Goal: Find specific fact: Find contact information

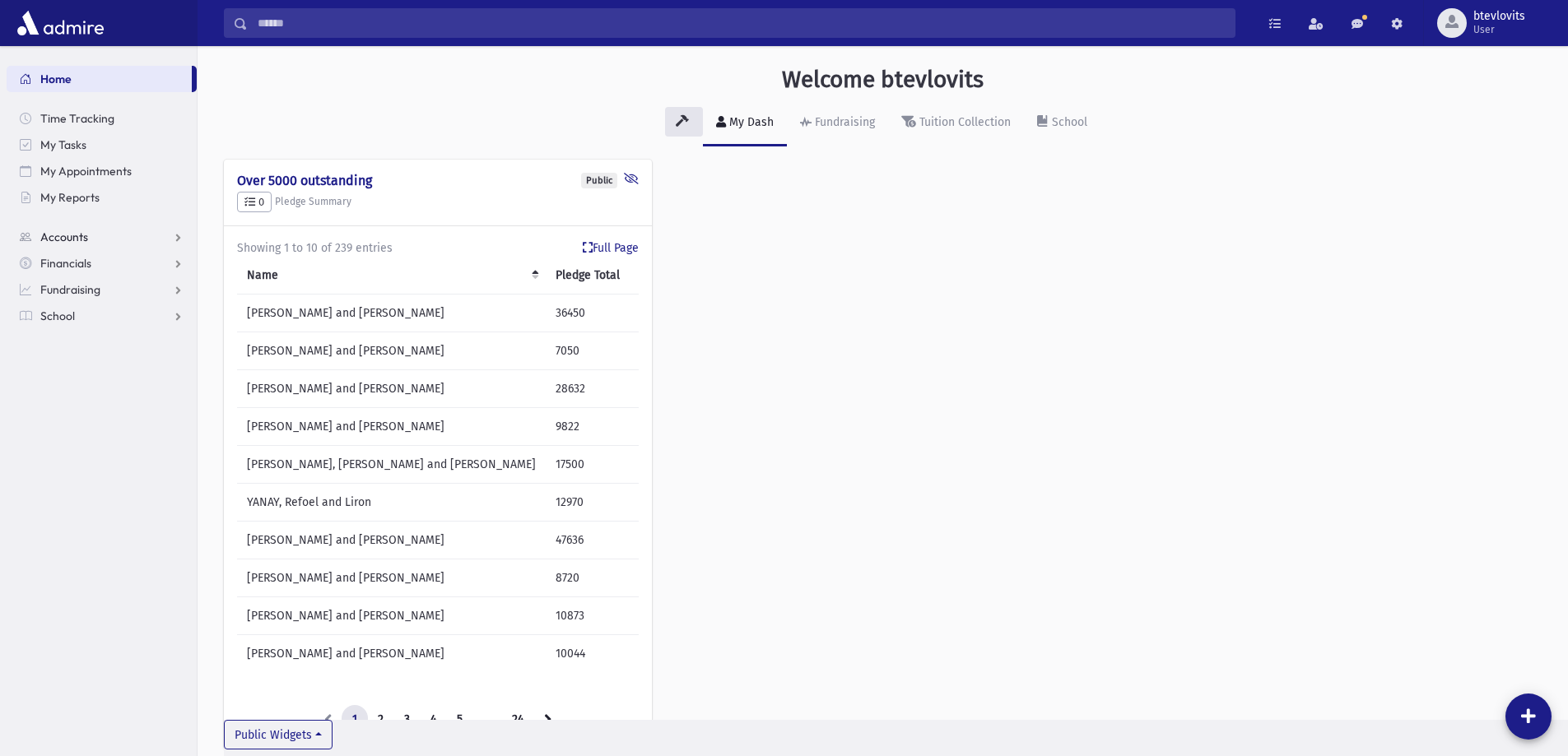
click at [120, 235] on link "Accounts" at bounding box center [101, 237] width 190 height 26
click at [92, 265] on span "Account List" at bounding box center [81, 263] width 64 height 14
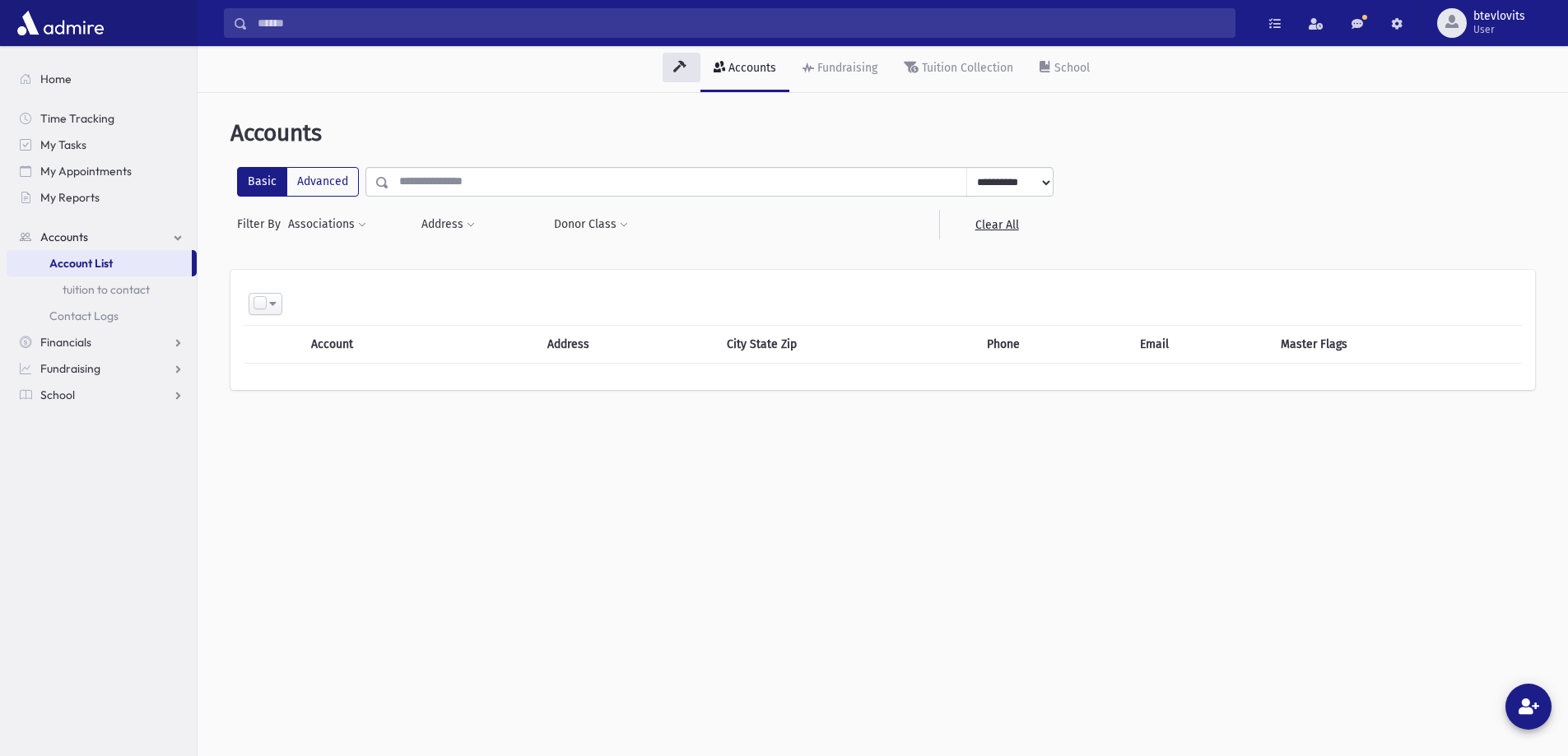
click at [600, 186] on input "text" at bounding box center [678, 182] width 578 height 30
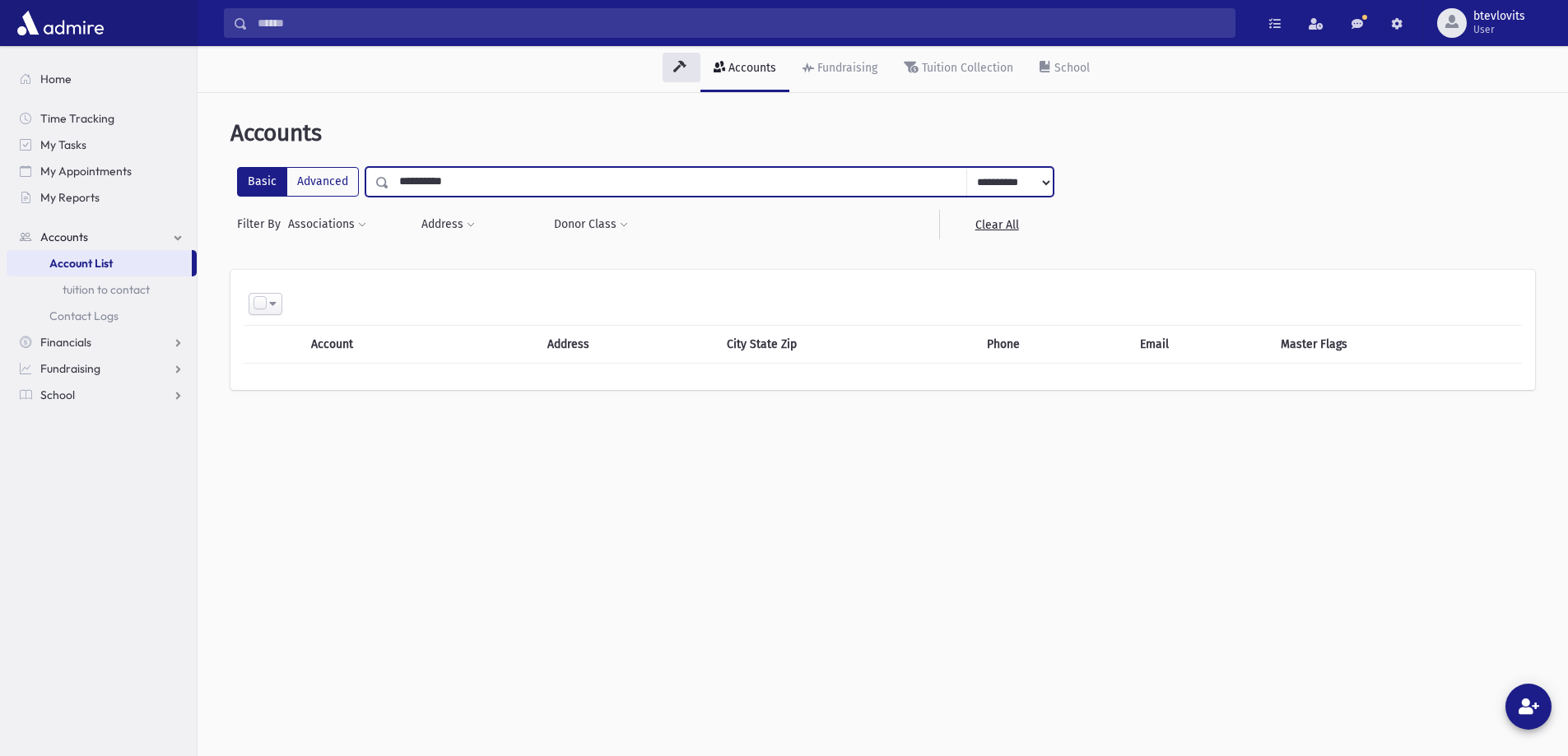
type input "**********"
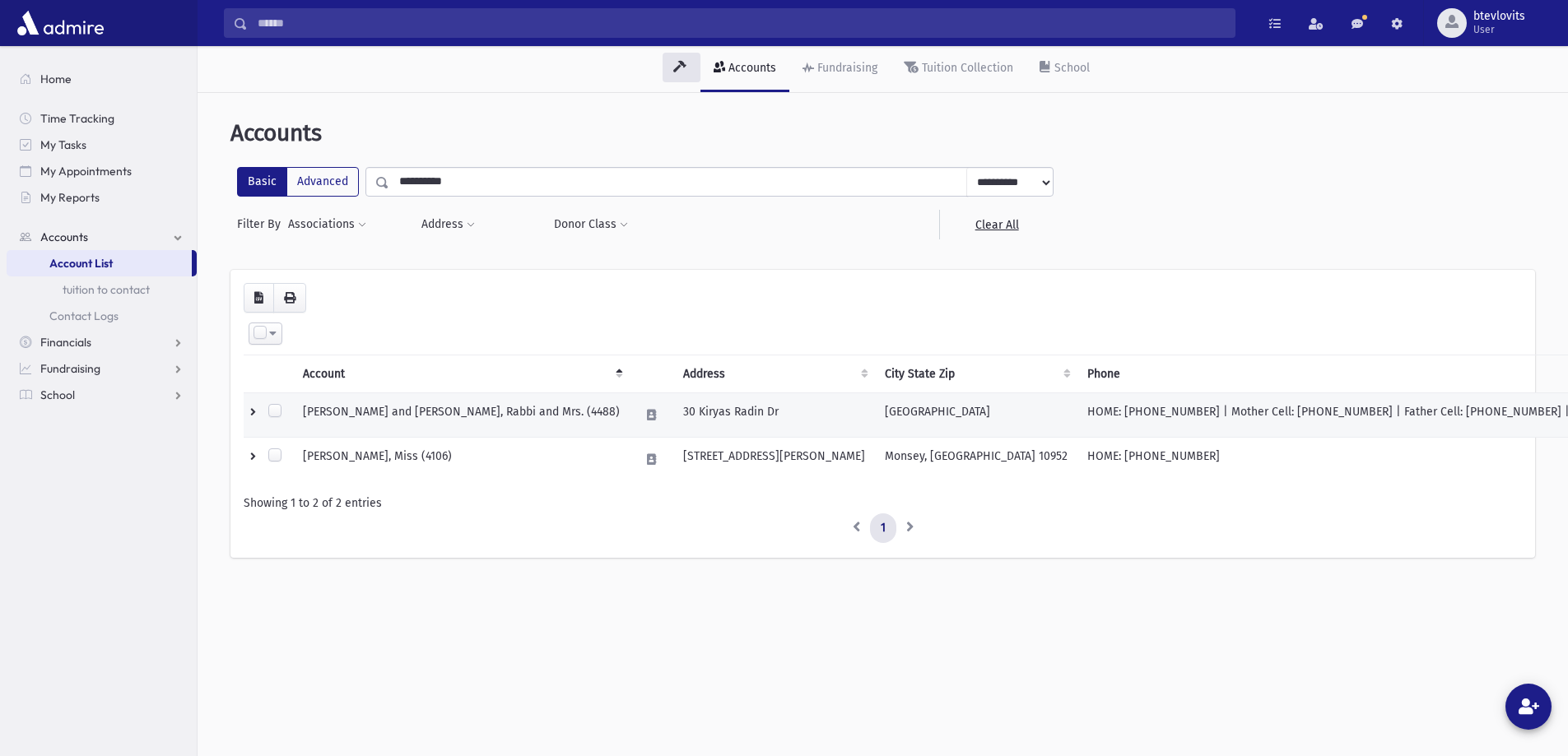
click at [460, 410] on td "[PERSON_NAME] and [PERSON_NAME], Rabbi and Mrs. (4488)" at bounding box center [461, 415] width 337 height 44
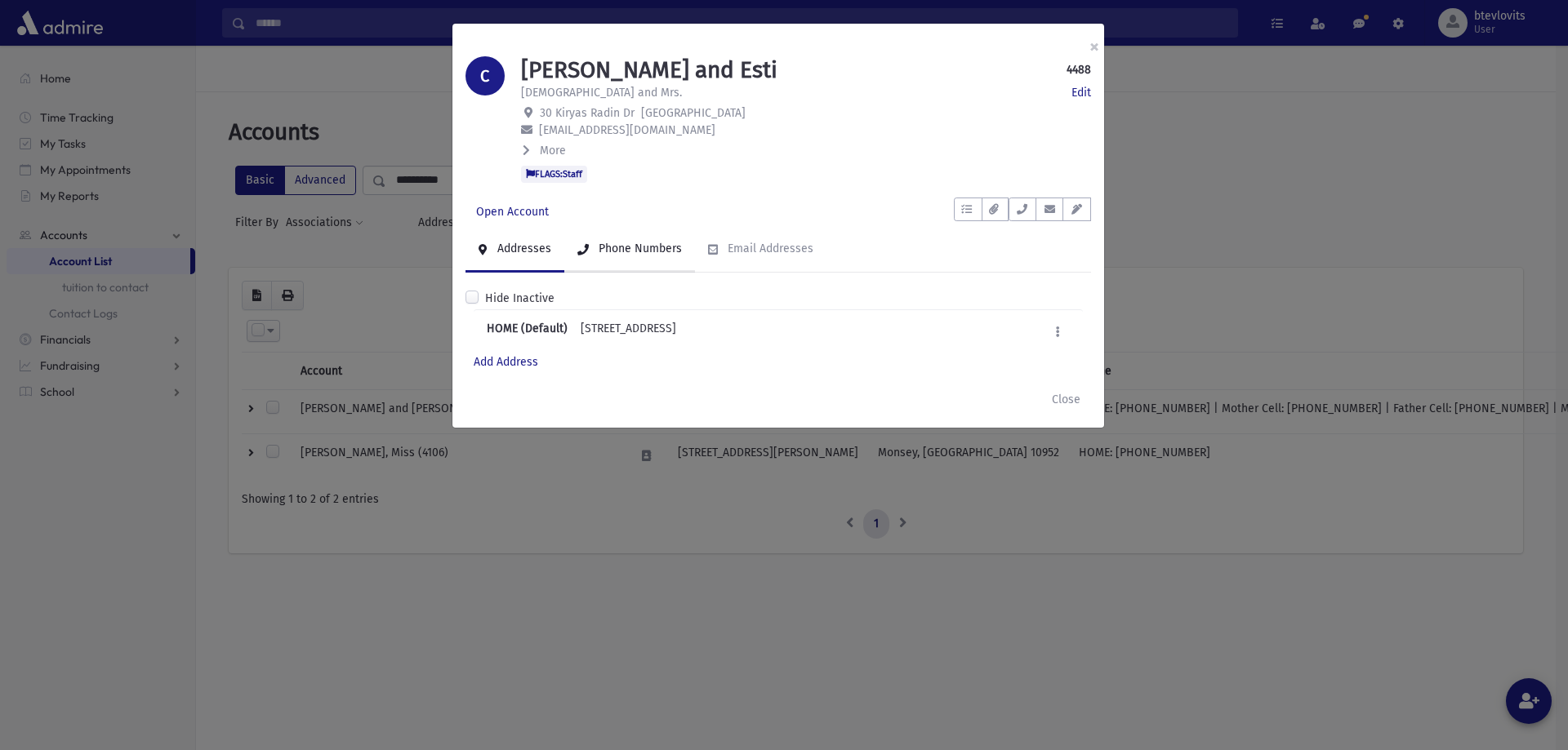
click at [648, 246] on div "Phone Numbers" at bounding box center [638, 248] width 86 height 13
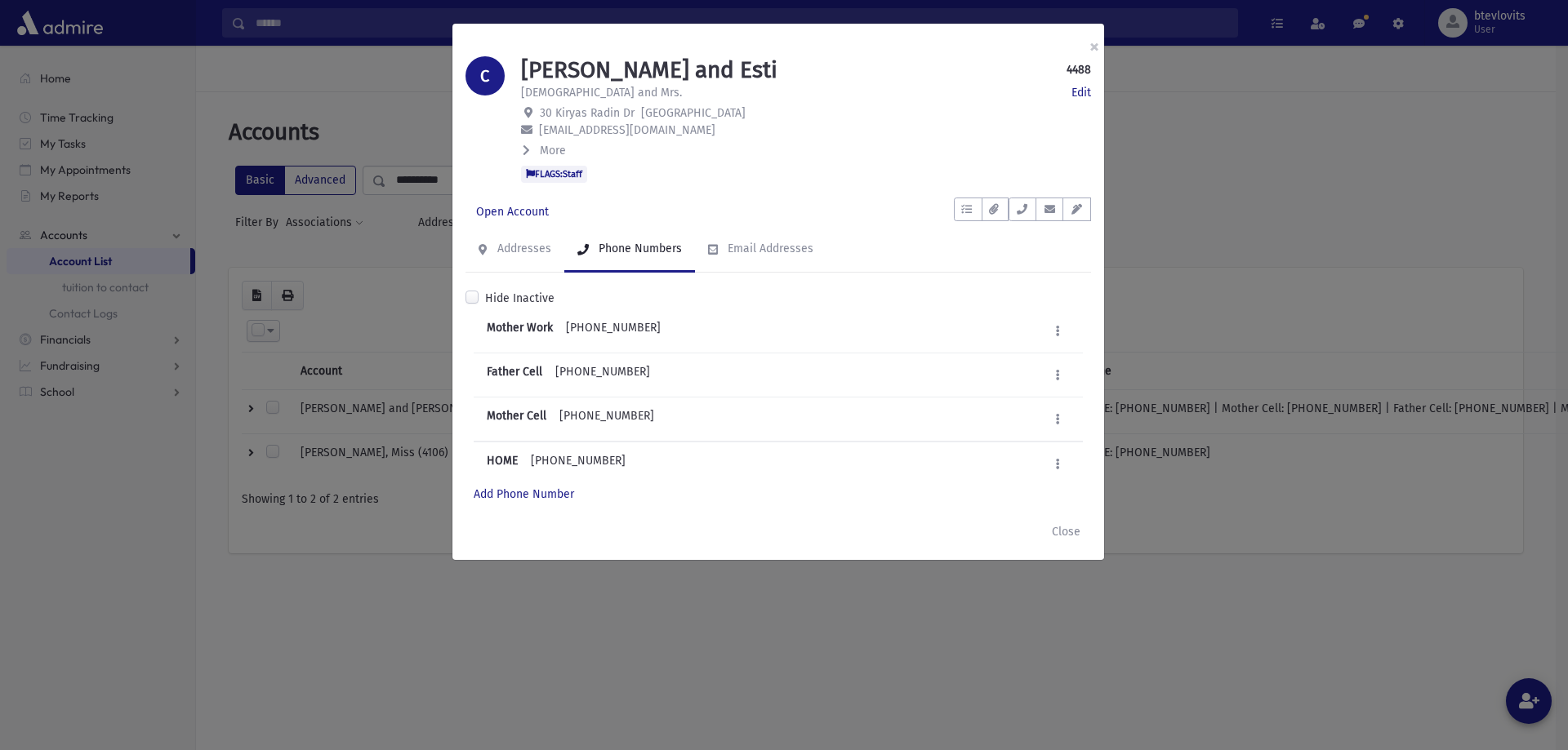
drag, startPoint x: 636, startPoint y: 418, endPoint x: 561, endPoint y: 420, distance: 75.0
click at [561, 420] on div "Mother Cell (347) 764-5564 Edit Deactivate Delete" at bounding box center [778, 420] width 610 height 44
copy div "(347) 764-5564"
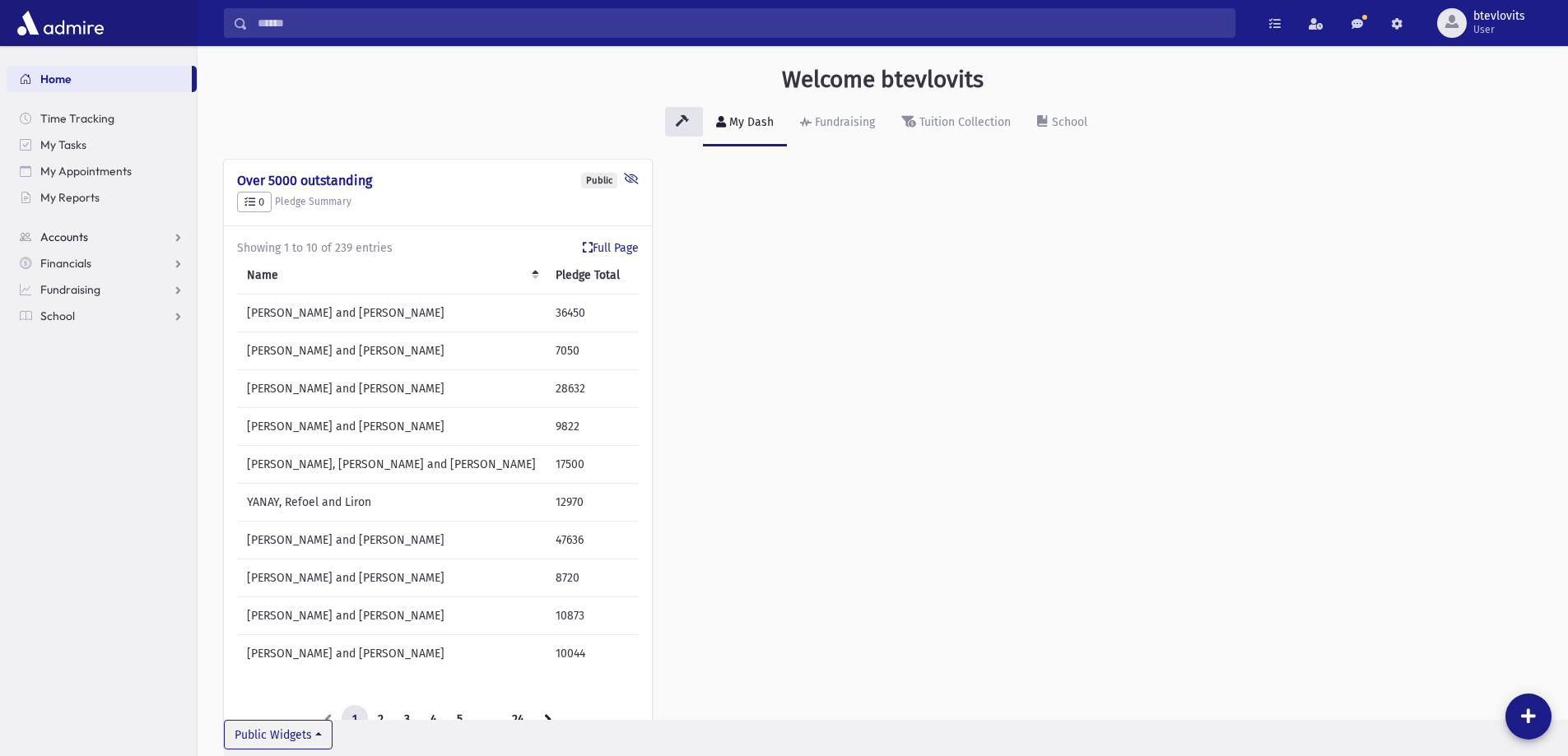
click at [128, 235] on link "Accounts" at bounding box center [101, 237] width 190 height 26
click at [89, 259] on span "Account List" at bounding box center [81, 263] width 64 height 14
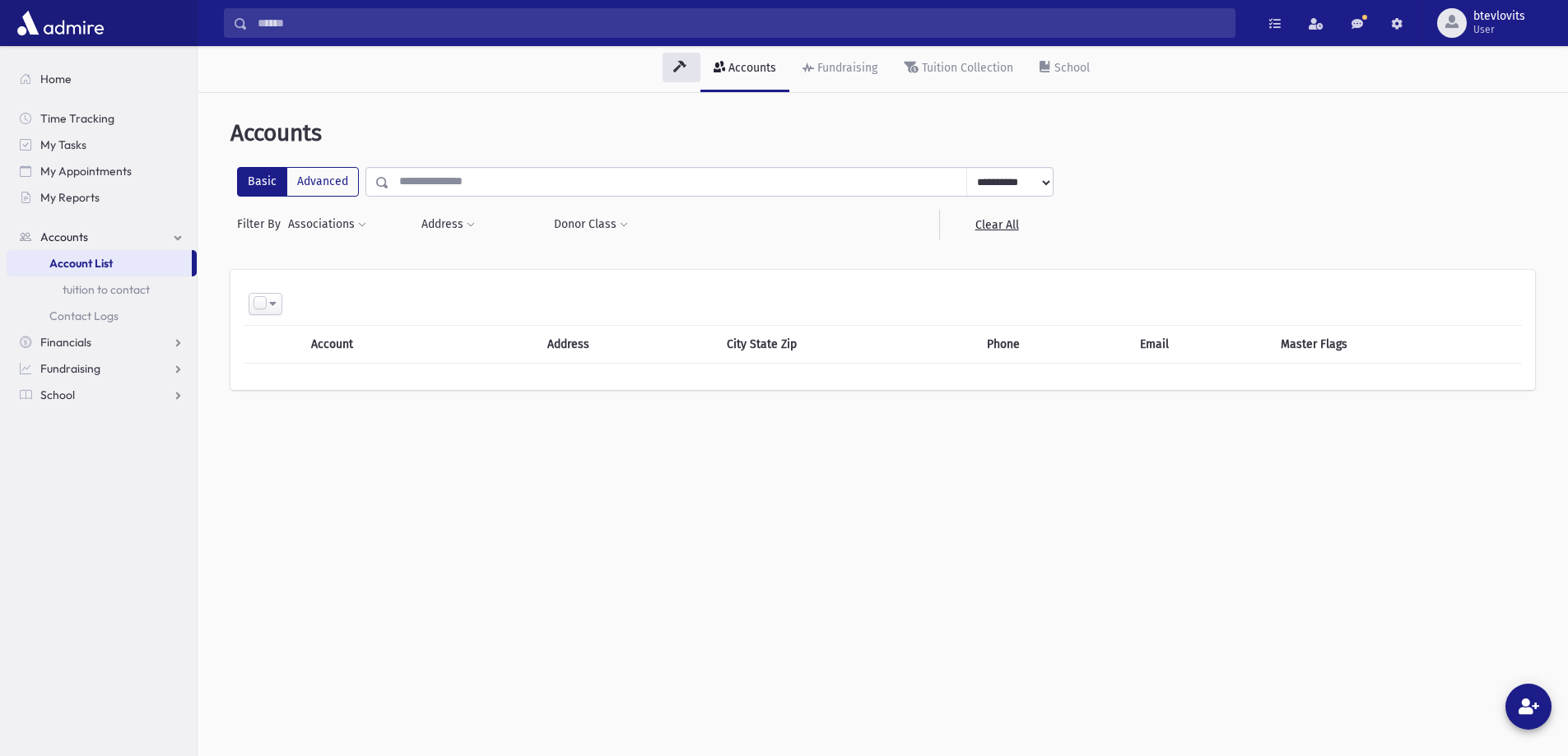
click at [666, 173] on input "text" at bounding box center [678, 182] width 578 height 30
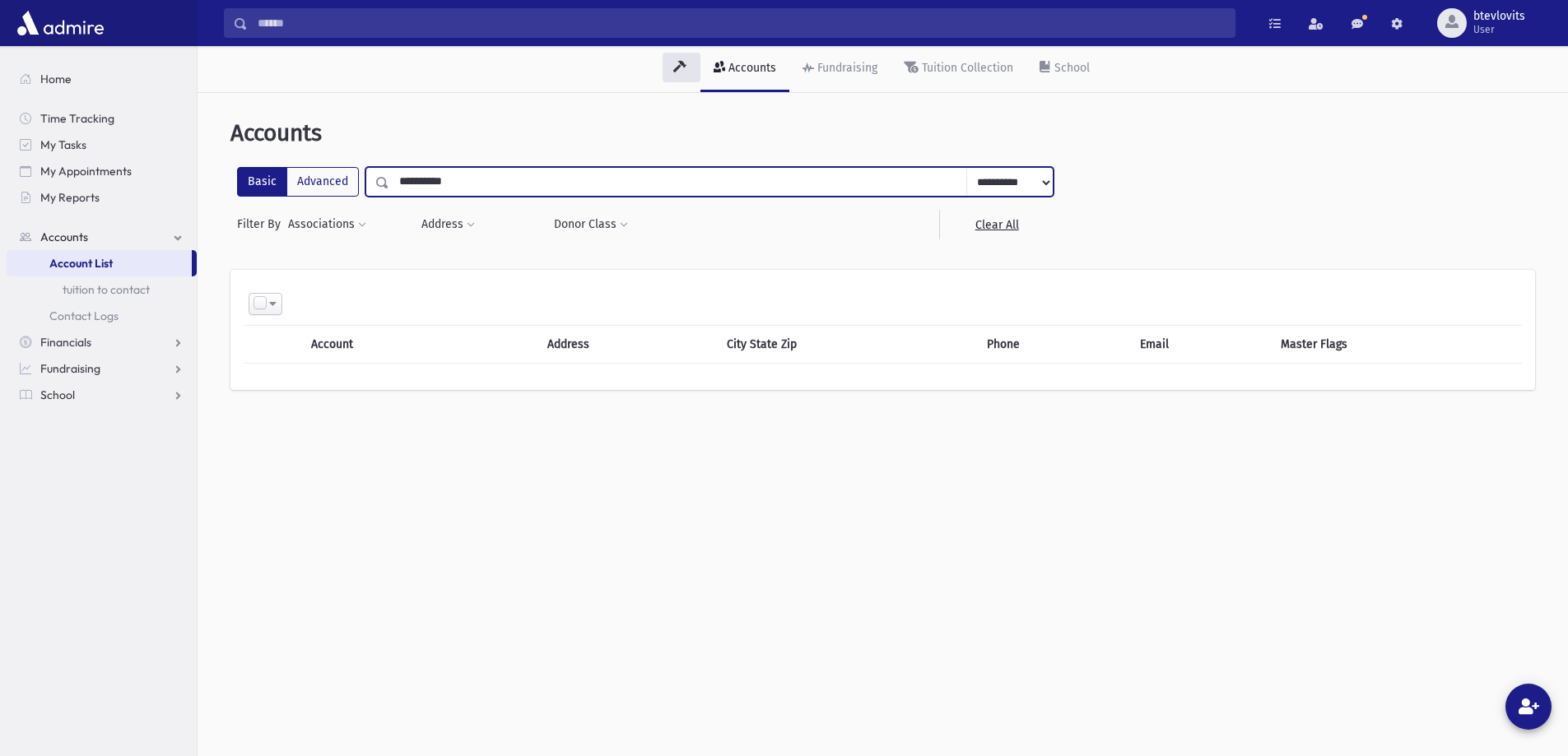
type input "**********"
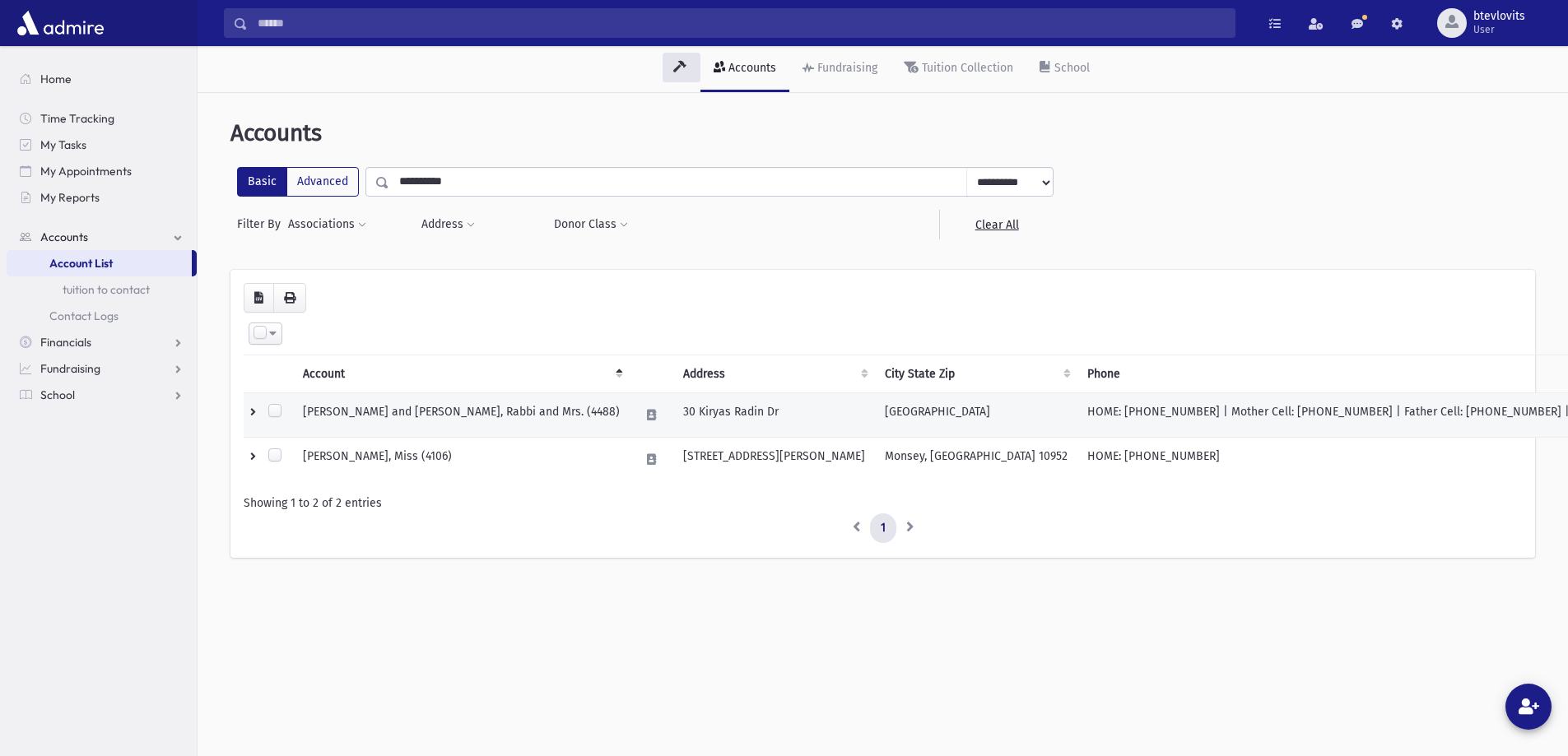
click at [526, 411] on td "[PERSON_NAME] and [PERSON_NAME], Rabbi and Mrs. (4488)" at bounding box center [461, 415] width 337 height 44
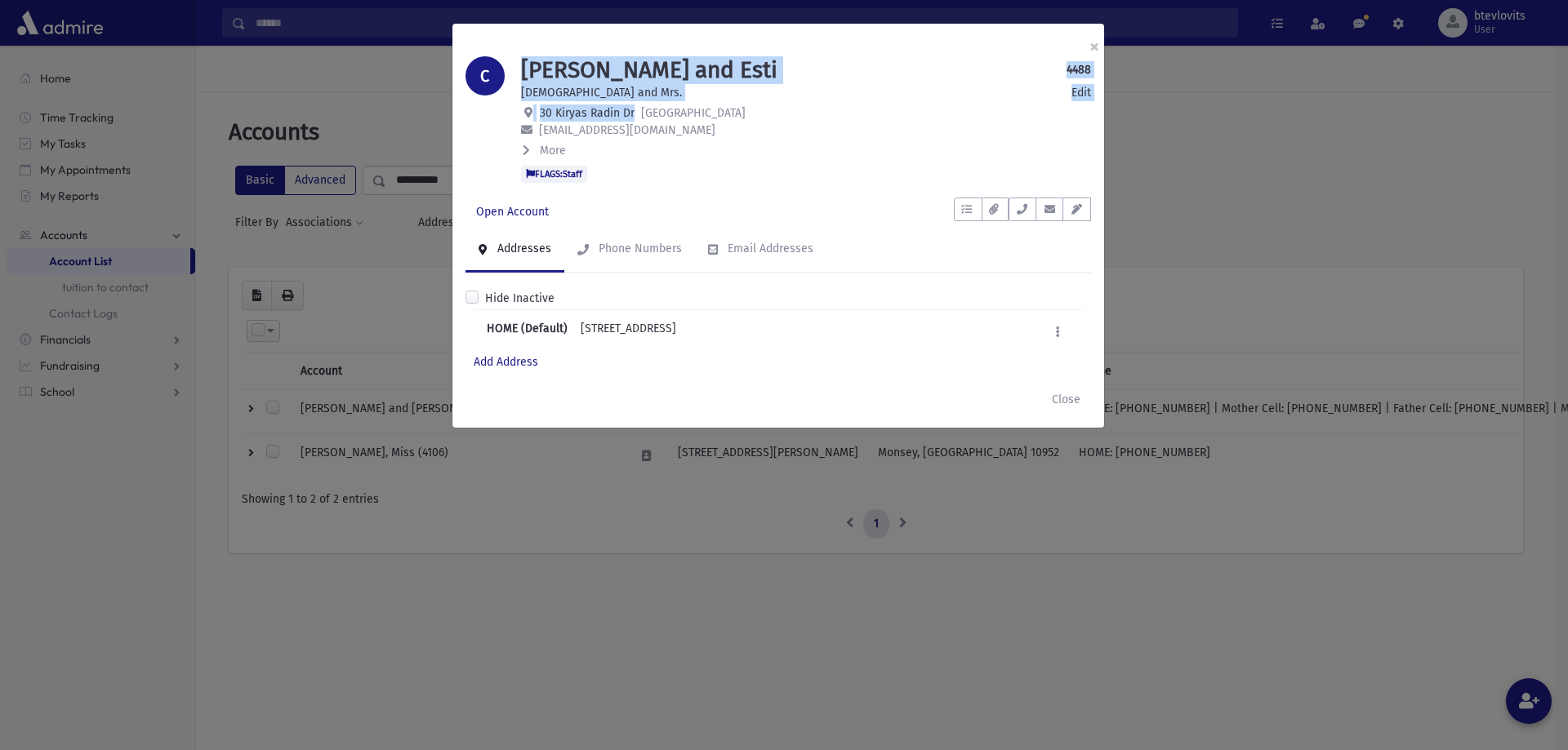
drag, startPoint x: 633, startPoint y: 109, endPoint x: 510, endPoint y: 110, distance: 123.0
click at [510, 110] on div "C [PERSON_NAME] and Esti 4488 Edit [PERSON_NAME] and Mrs. Edit [STREET_ADDRESS]…" at bounding box center [778, 120] width 642 height 126
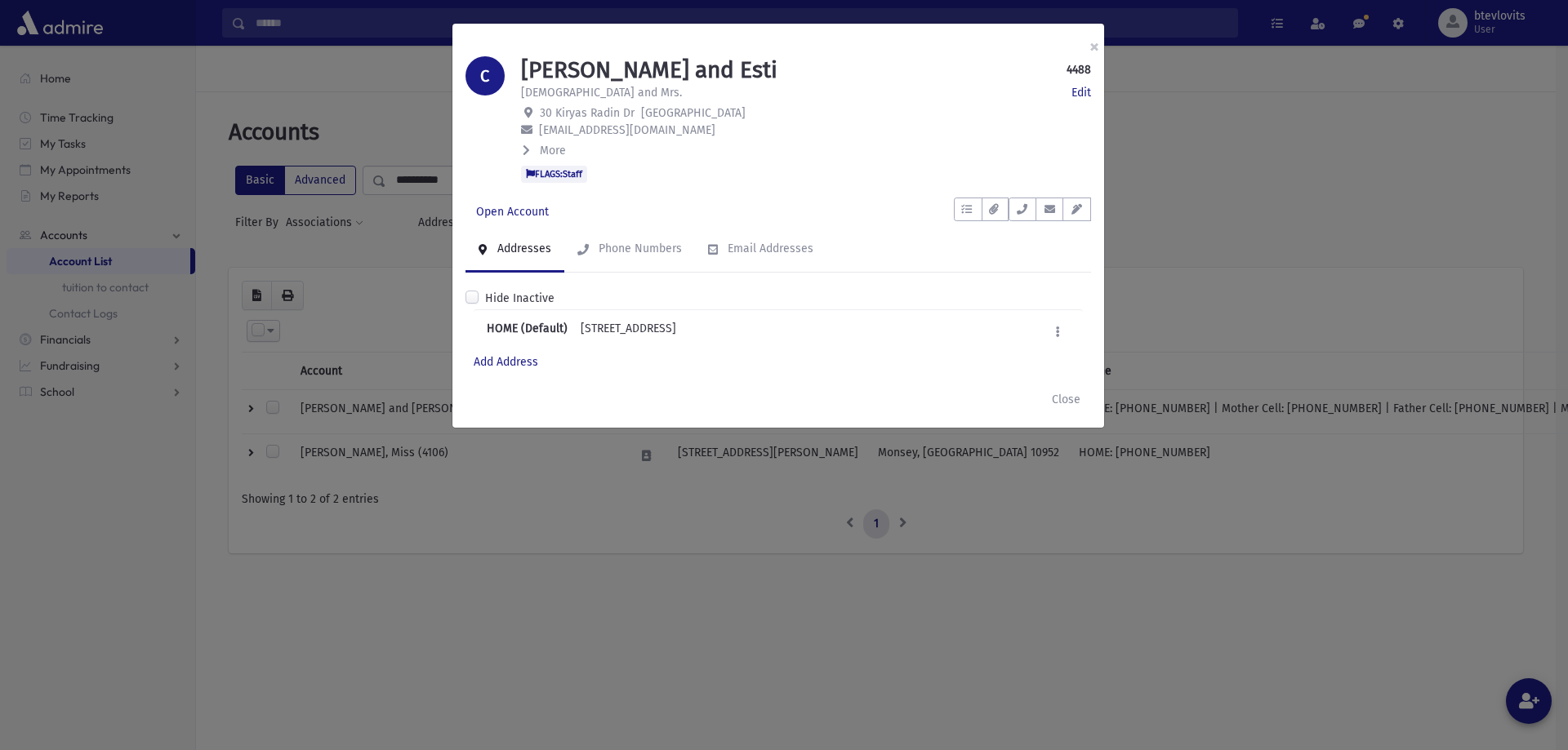
click at [597, 123] on p "[EMAIL_ADDRESS][DOMAIN_NAME]" at bounding box center [806, 130] width 570 height 17
drag, startPoint x: 632, startPoint y: 113, endPoint x: 542, endPoint y: 112, distance: 90.0
click at [542, 112] on span "30 Kiryas Radin Dr" at bounding box center [587, 113] width 95 height 13
copy span "30 Kiryas Radin Dr"
